Goal: Find specific page/section: Find specific page/section

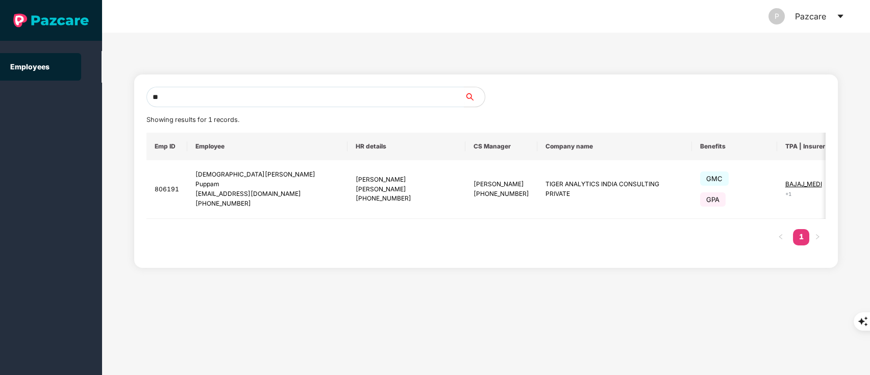
type input "*"
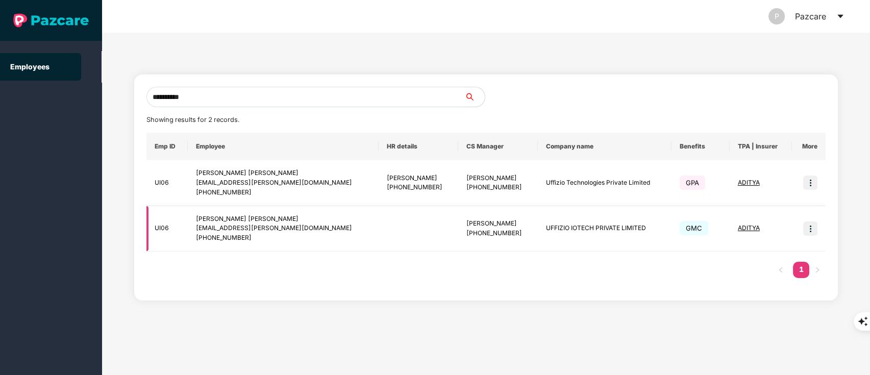
type input "**********"
click at [811, 235] on img at bounding box center [810, 228] width 14 height 14
click at [806, 183] on img at bounding box center [810, 183] width 14 height 14
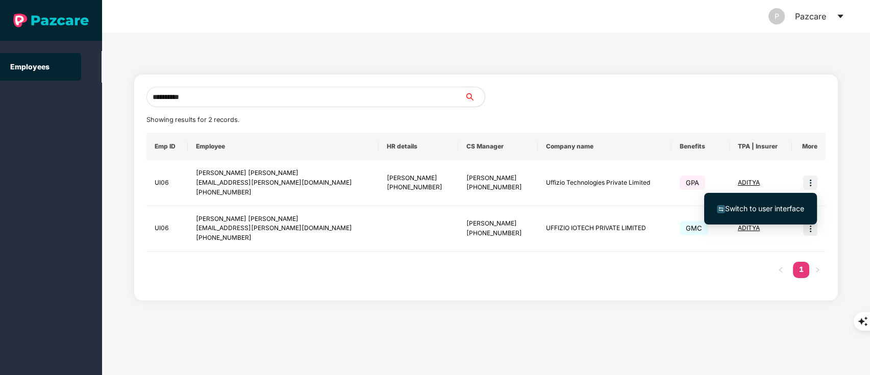
click at [782, 208] on span "Switch to user interface" at bounding box center [764, 208] width 79 height 9
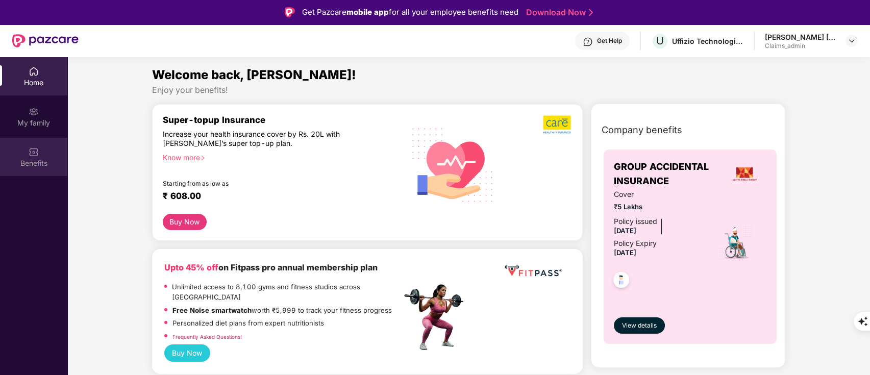
click at [55, 161] on div "Benefits" at bounding box center [33, 163] width 67 height 10
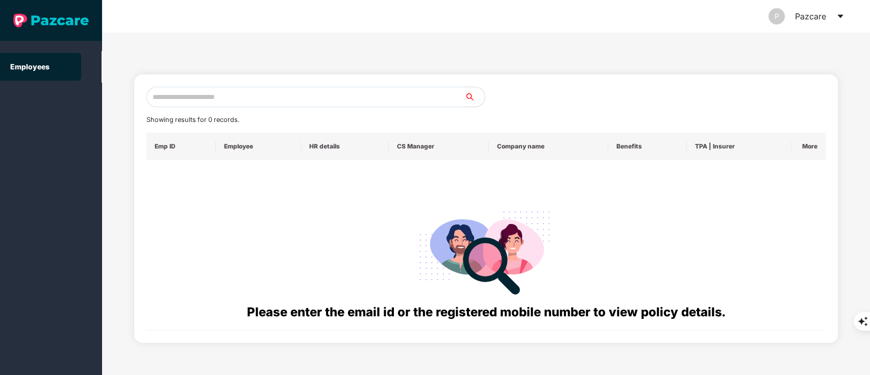
click at [221, 92] on input "text" at bounding box center [305, 97] width 318 height 20
paste input "**********"
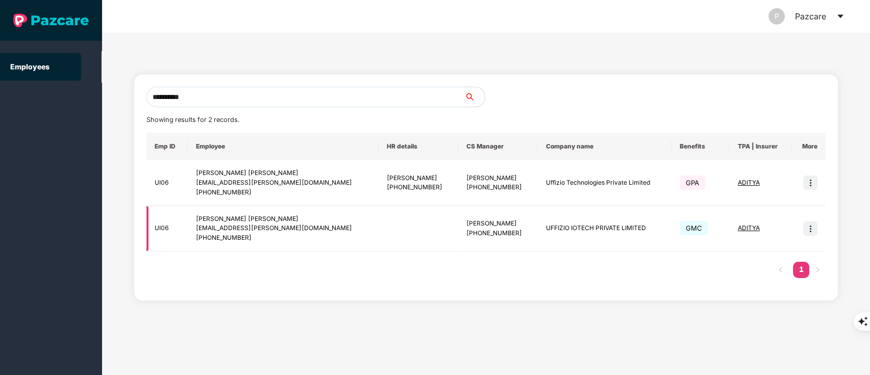
type input "**********"
click at [815, 230] on img at bounding box center [810, 228] width 14 height 14
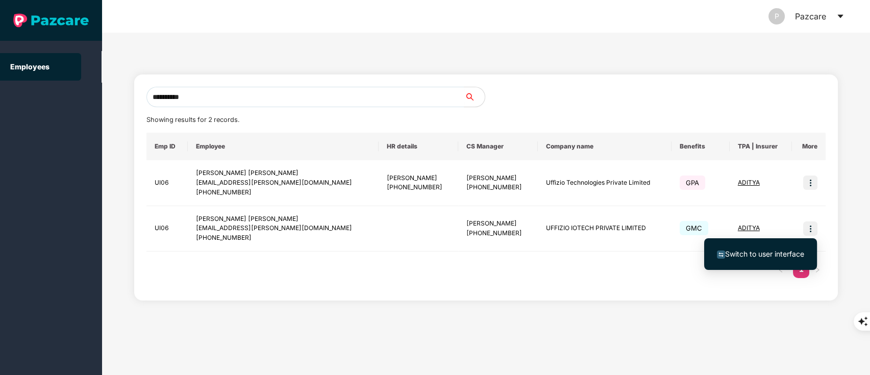
click at [786, 255] on span "Switch to user interface" at bounding box center [764, 253] width 79 height 9
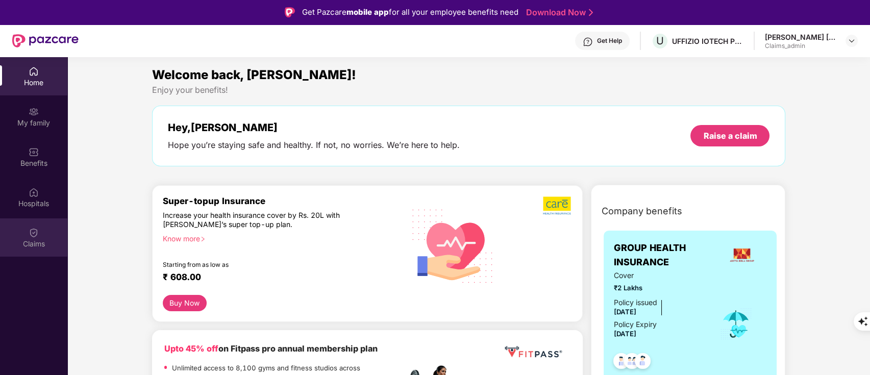
click at [39, 243] on div "Claims" at bounding box center [33, 244] width 67 height 10
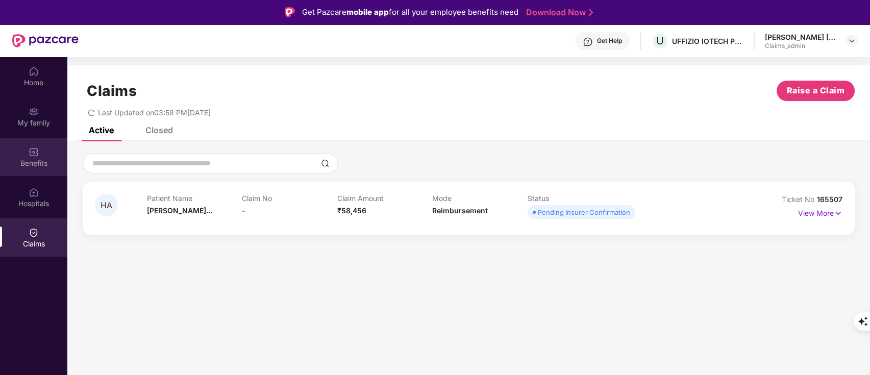
click at [30, 155] on img at bounding box center [34, 152] width 10 height 10
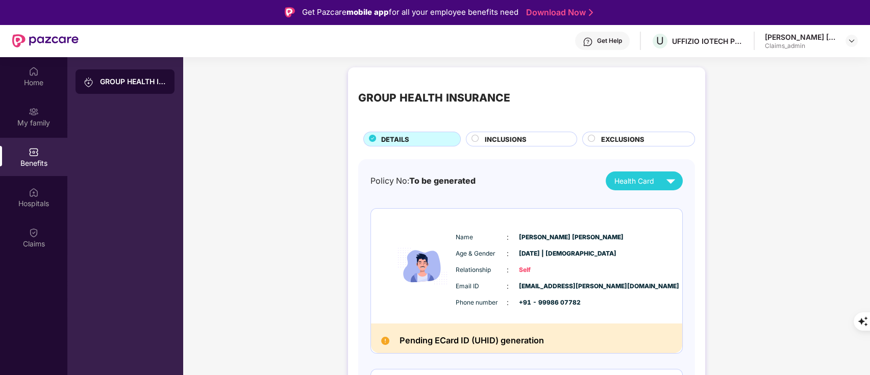
click at [502, 133] on div "INCLUSIONS" at bounding box center [521, 139] width 111 height 15
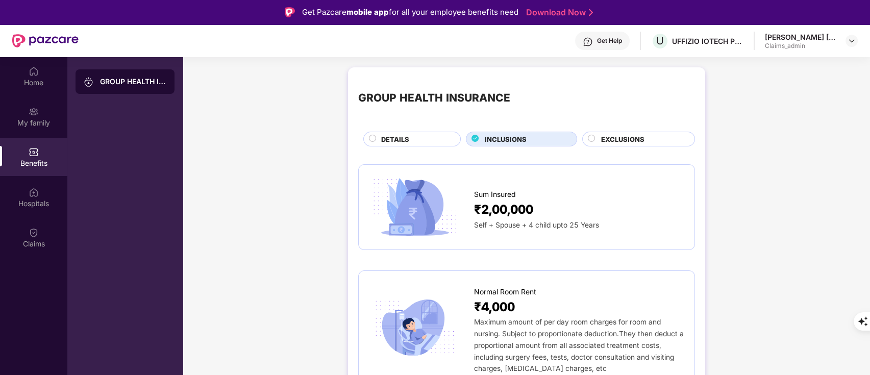
click at [633, 135] on span "EXCLUSIONS" at bounding box center [622, 139] width 43 height 10
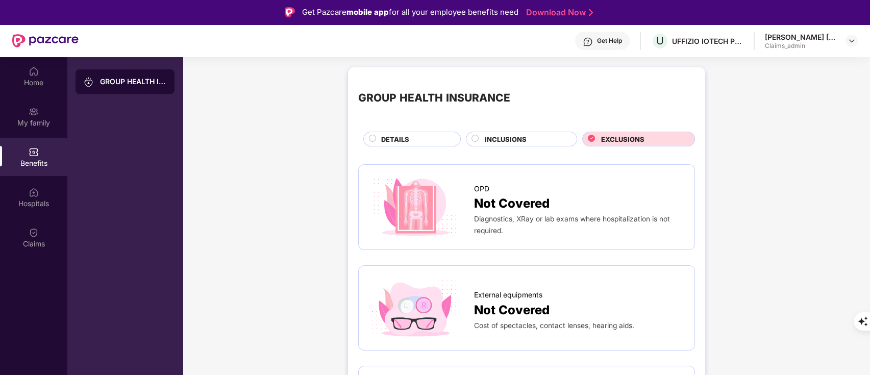
click at [414, 140] on div "DETAILS" at bounding box center [415, 140] width 79 height 12
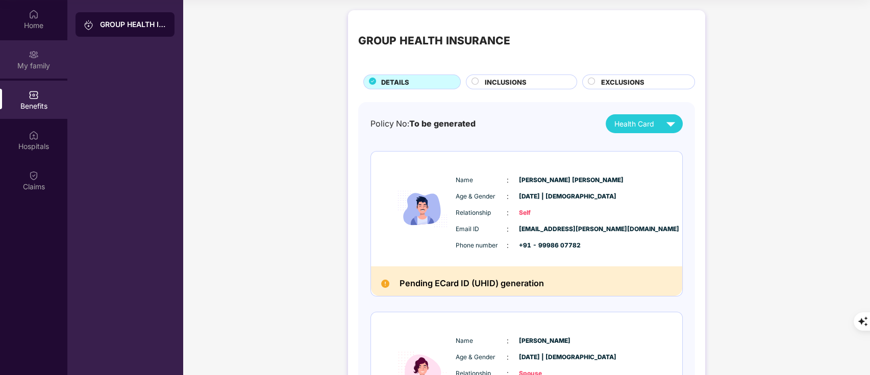
click at [46, 53] on div "My family" at bounding box center [33, 59] width 67 height 38
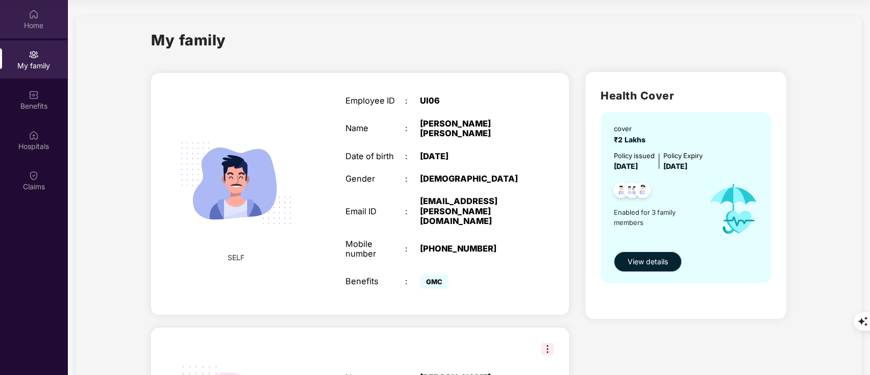
click at [40, 29] on div "Home" at bounding box center [33, 25] width 67 height 10
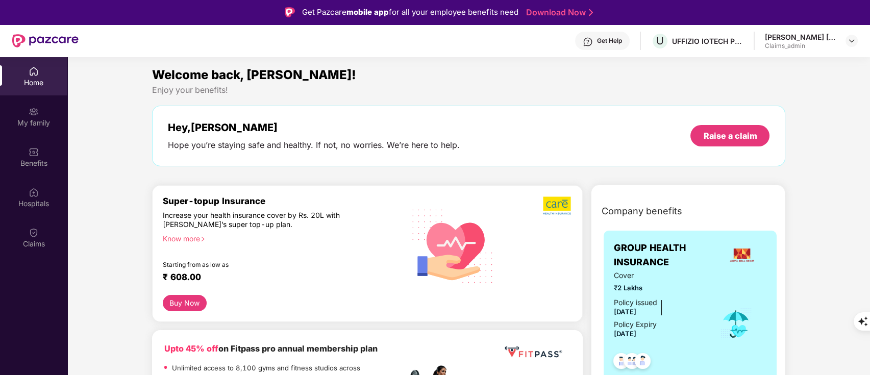
click at [608, 40] on div "Get Help" at bounding box center [609, 41] width 25 height 8
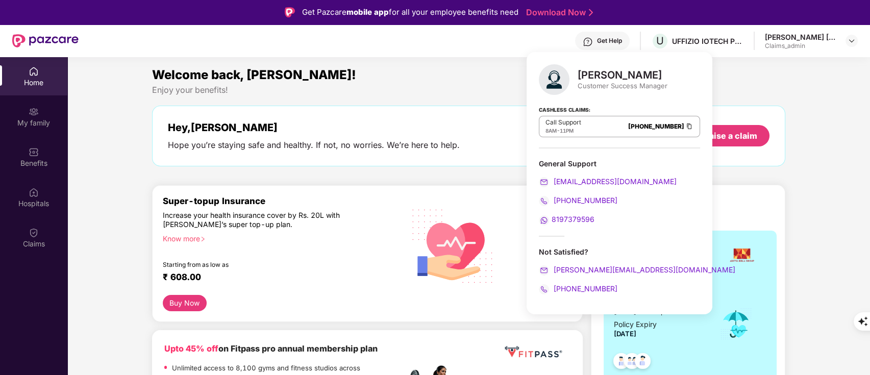
click at [453, 73] on div "Welcome back, [PERSON_NAME]!" at bounding box center [469, 74] width 634 height 19
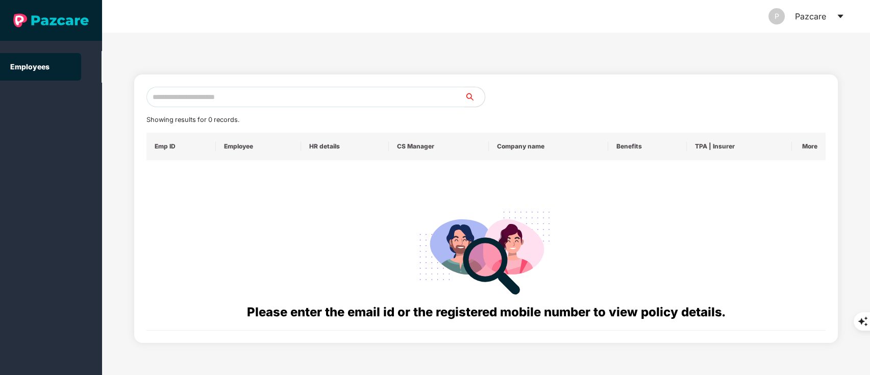
click at [230, 91] on input "text" at bounding box center [305, 97] width 318 height 20
paste input "**********"
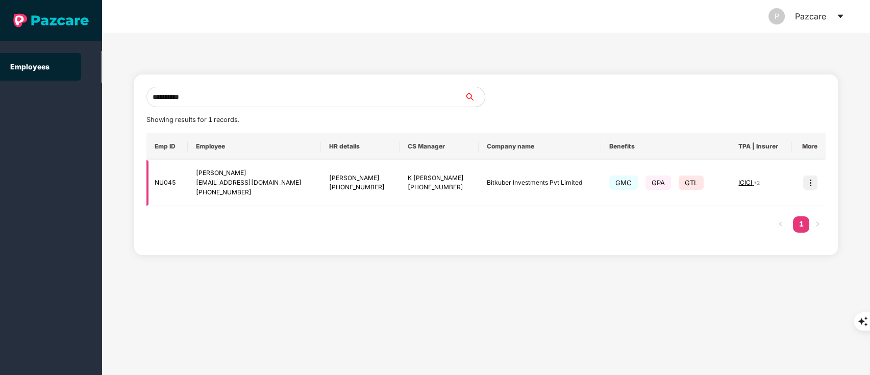
type input "**********"
click at [811, 184] on img at bounding box center [810, 183] width 14 height 14
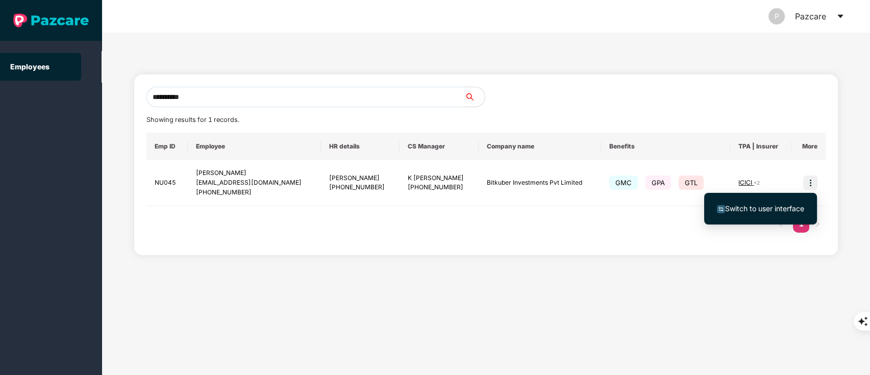
click at [782, 209] on span "Switch to user interface" at bounding box center [764, 208] width 79 height 9
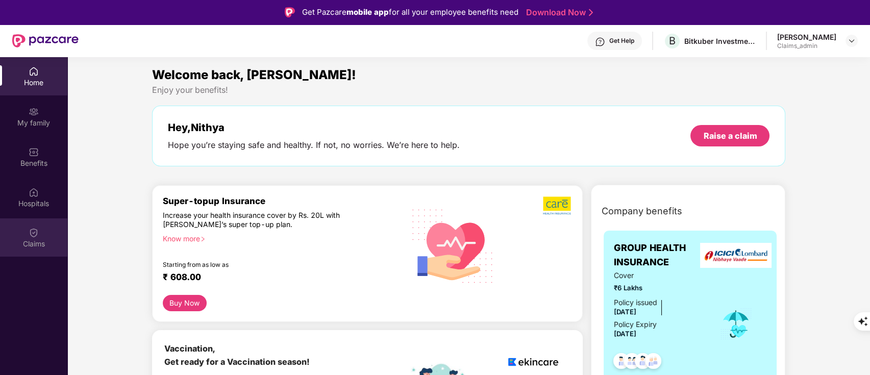
click at [29, 237] on div "Claims" at bounding box center [33, 237] width 67 height 38
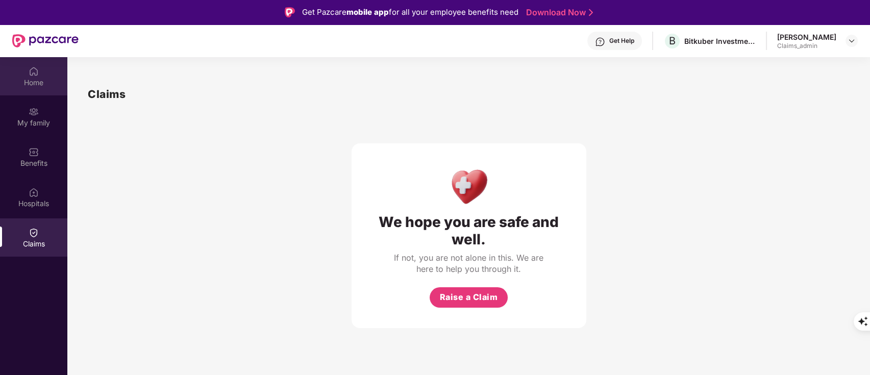
click at [36, 84] on div "Home" at bounding box center [33, 83] width 67 height 10
